Goal: Task Accomplishment & Management: Use online tool/utility

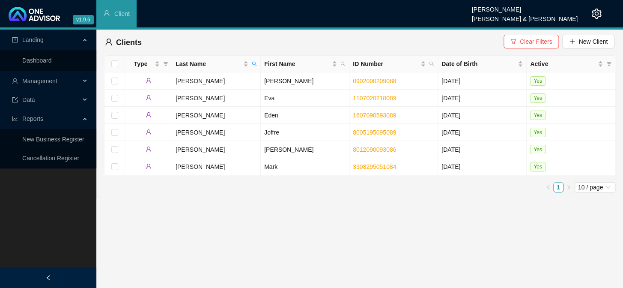
click at [80, 81] on div "Management" at bounding box center [48, 80] width 93 height 17
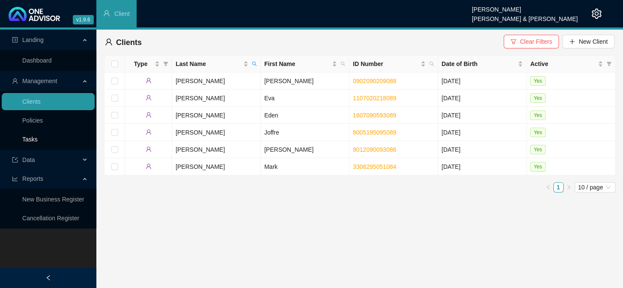
click at [31, 139] on link "Tasks" at bounding box center [29, 139] width 15 height 7
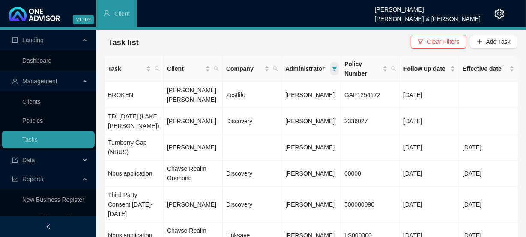
click at [333, 66] on icon "filter" at bounding box center [335, 68] width 5 height 4
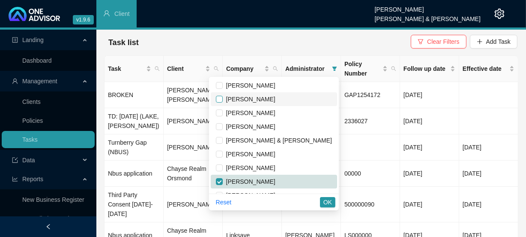
click at [223, 99] on input "checkbox" at bounding box center [219, 99] width 7 height 7
checkbox input "true"
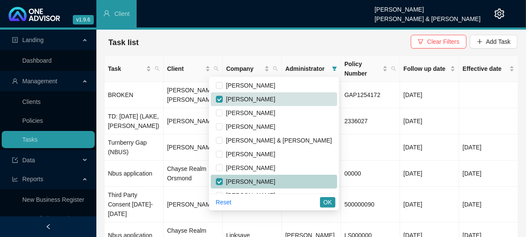
click at [251, 182] on li "[PERSON_NAME]" at bounding box center [274, 181] width 126 height 14
checkbox input "false"
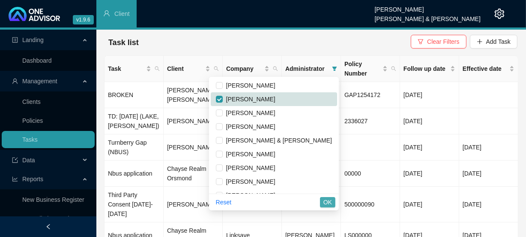
click at [323, 199] on button "OK" at bounding box center [327, 202] width 15 height 10
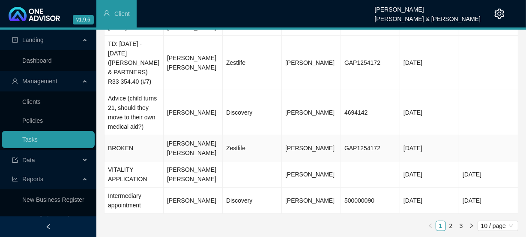
scroll to position [234, 0]
click at [452, 225] on link "2" at bounding box center [450, 224] width 9 height 9
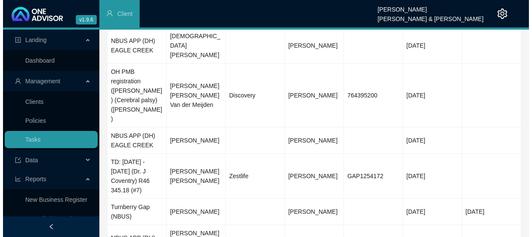
scroll to position [0, 0]
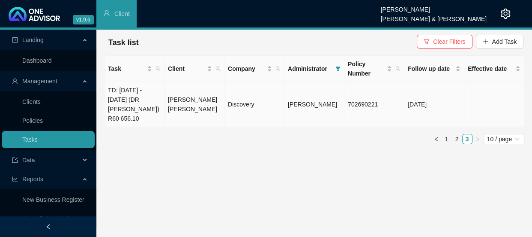
click at [180, 100] on td "[PERSON_NAME] [PERSON_NAME]" at bounding box center [195, 104] width 60 height 45
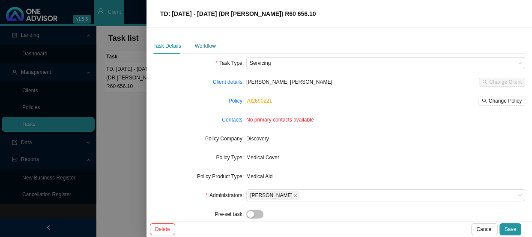
click at [207, 46] on div "Workflow" at bounding box center [205, 46] width 21 height 9
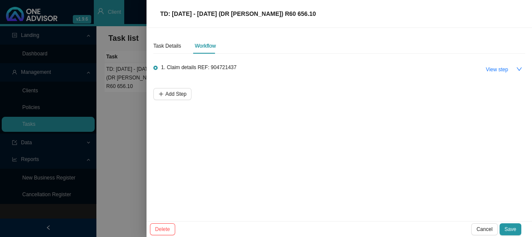
click at [216, 67] on span "1. Claim details REF: 904721437" at bounding box center [198, 67] width 75 height 9
click at [509, 70] on button "View step" at bounding box center [497, 69] width 33 height 12
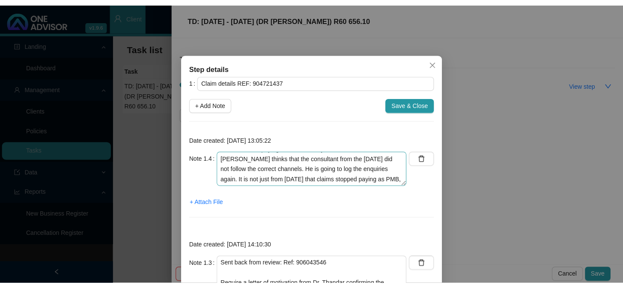
scroll to position [26, 0]
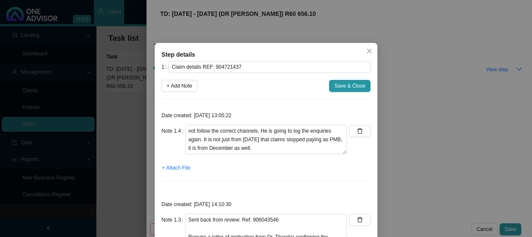
click at [110, 10] on div "Step details 1 Claim details REF: 904721437 + Add Note Save & Close Date create…" at bounding box center [266, 118] width 532 height 237
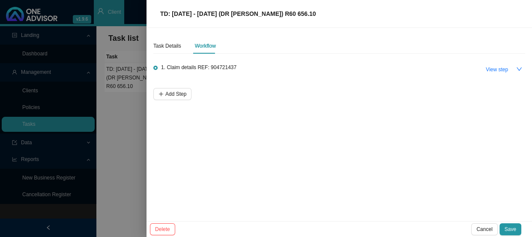
click at [112, 10] on div at bounding box center [266, 118] width 532 height 237
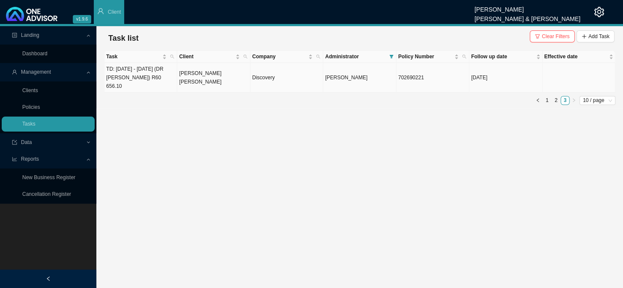
click at [218, 77] on td "[PERSON_NAME] [PERSON_NAME]" at bounding box center [213, 78] width 73 height 30
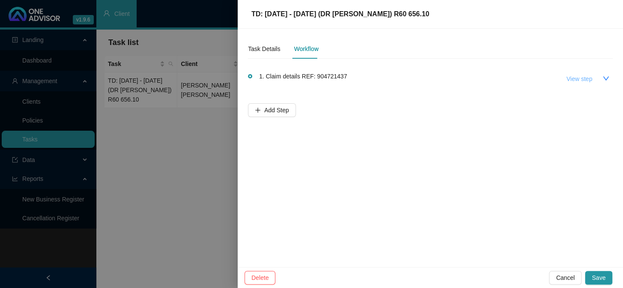
click at [572, 80] on span "View step" at bounding box center [580, 78] width 26 height 9
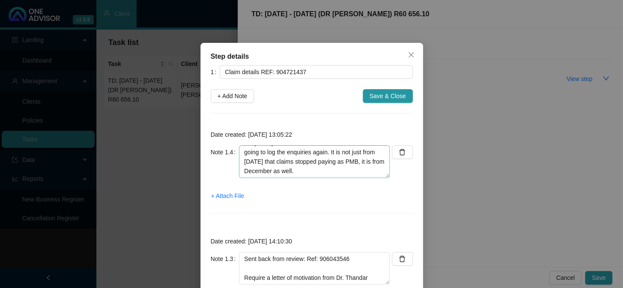
scroll to position [39, 0]
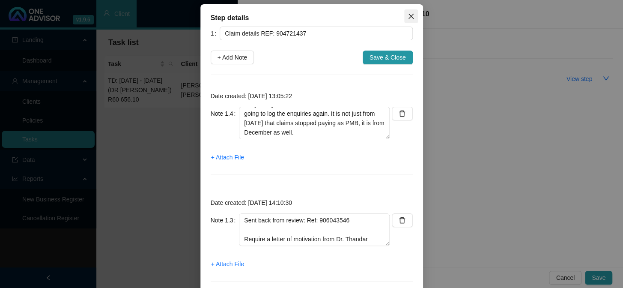
click at [409, 15] on icon "close" at bounding box center [410, 16] width 5 height 5
